Goal: Navigation & Orientation: Find specific page/section

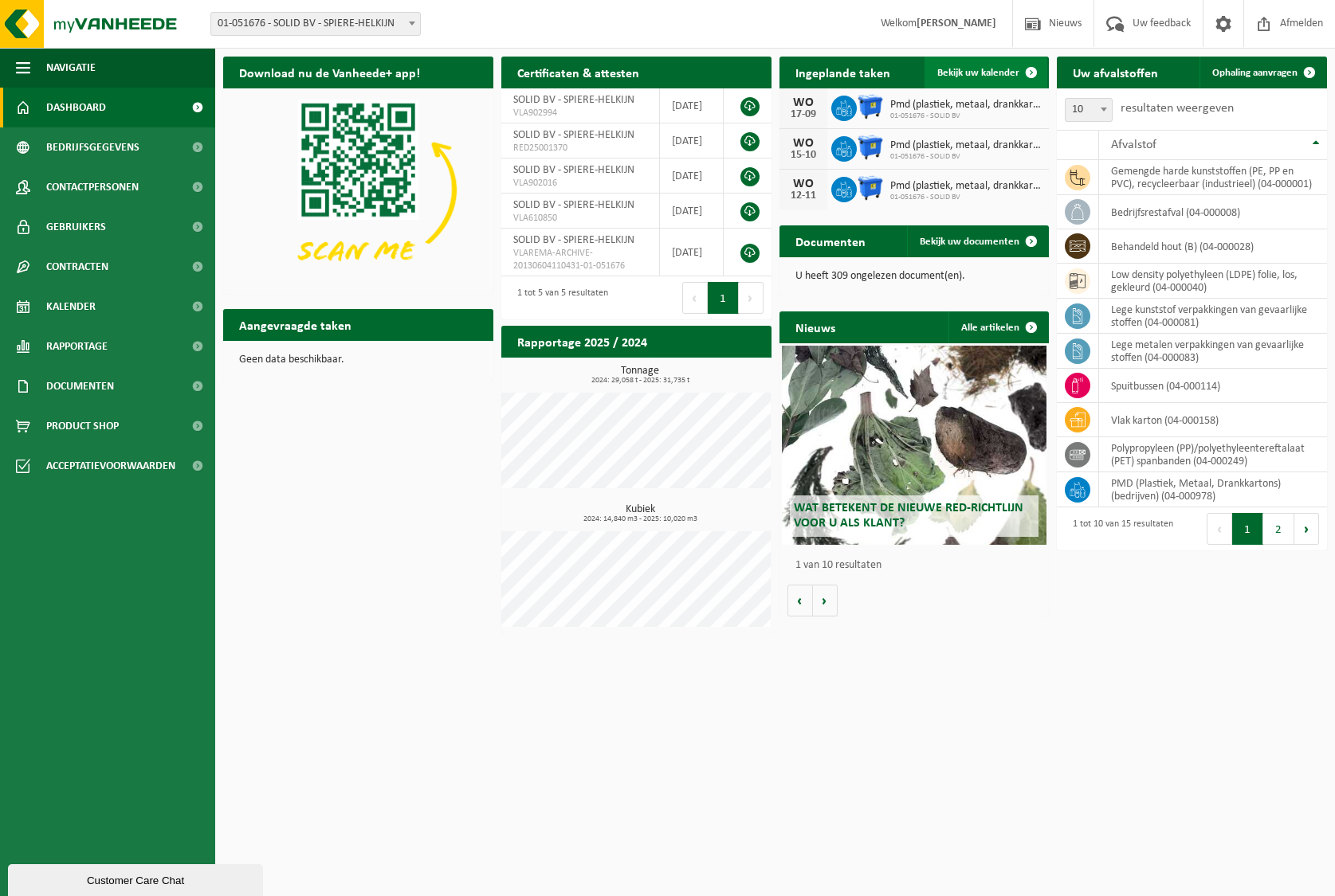
click at [988, 74] on span "Bekijk uw kalender" at bounding box center [978, 72] width 82 height 11
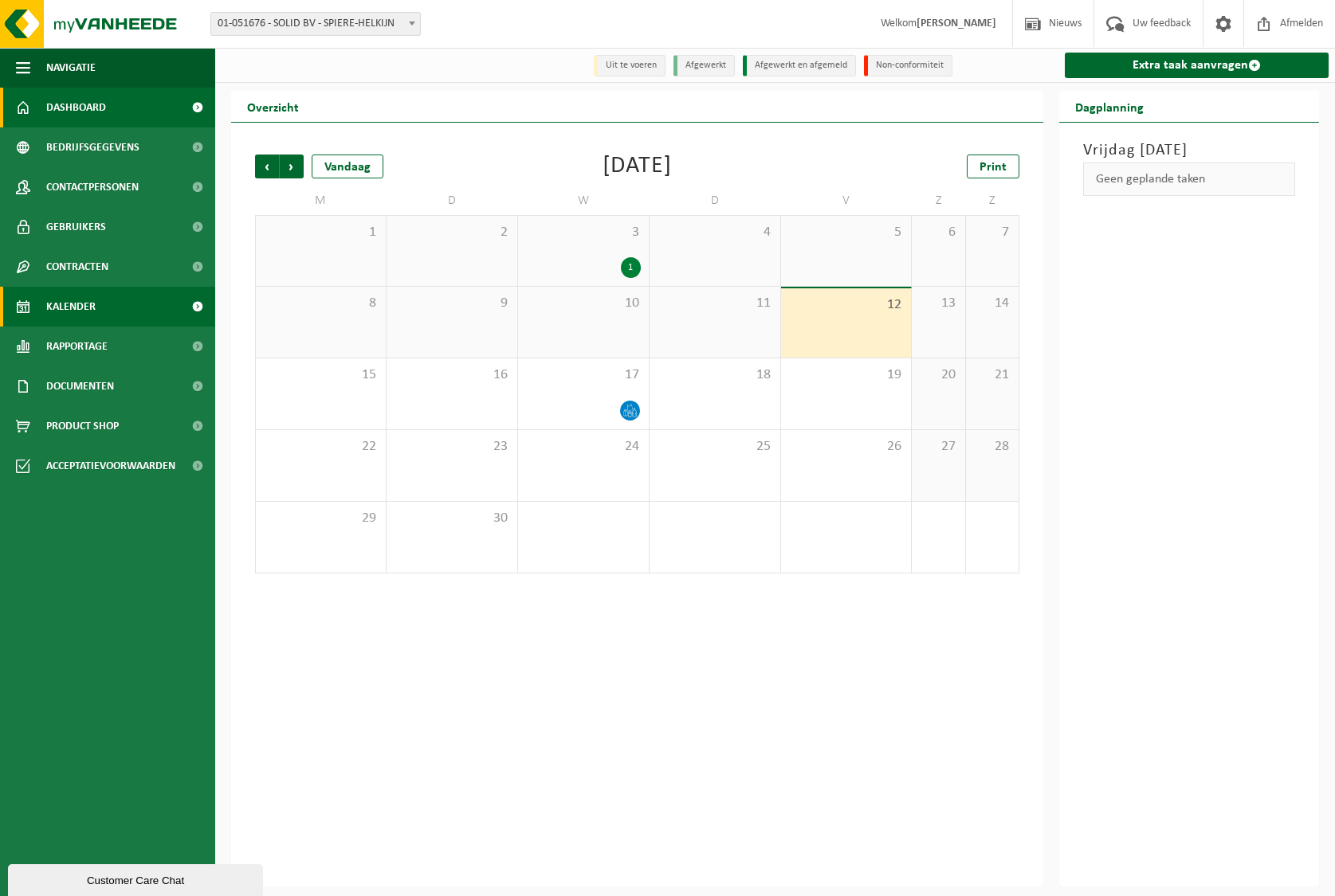
click at [99, 109] on span "Dashboard" at bounding box center [75, 107] width 59 height 40
